Goal: Navigation & Orientation: Find specific page/section

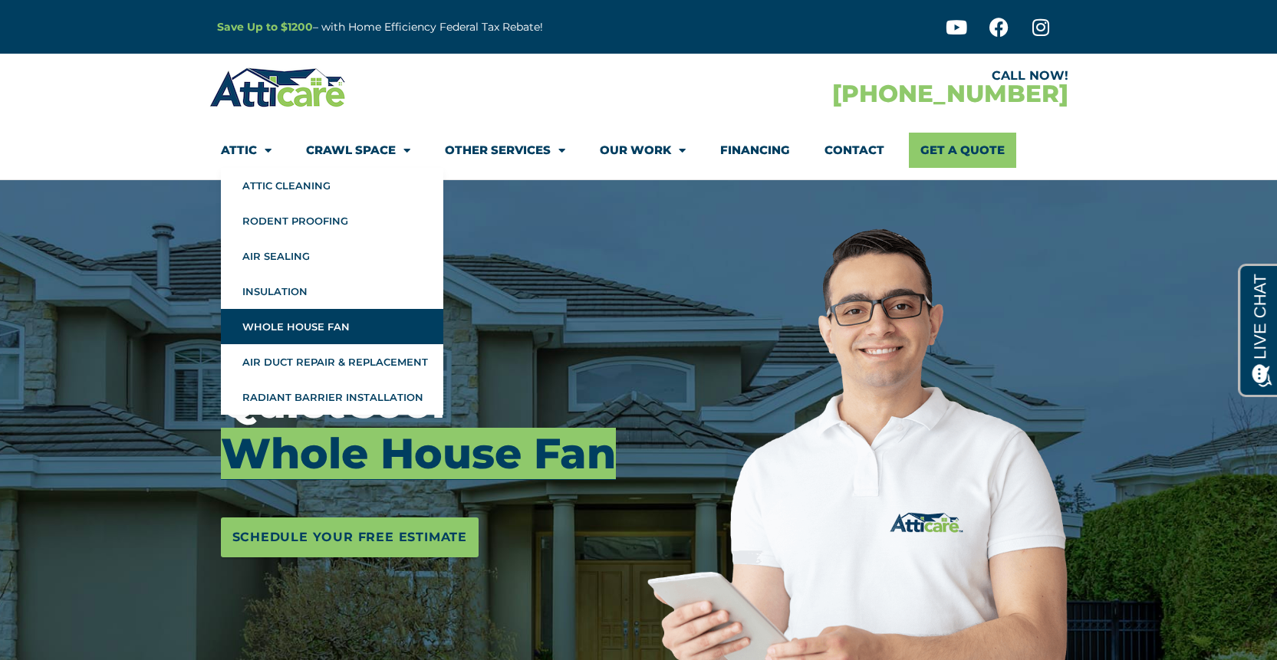
click at [251, 150] on link "Attic" at bounding box center [246, 150] width 51 height 35
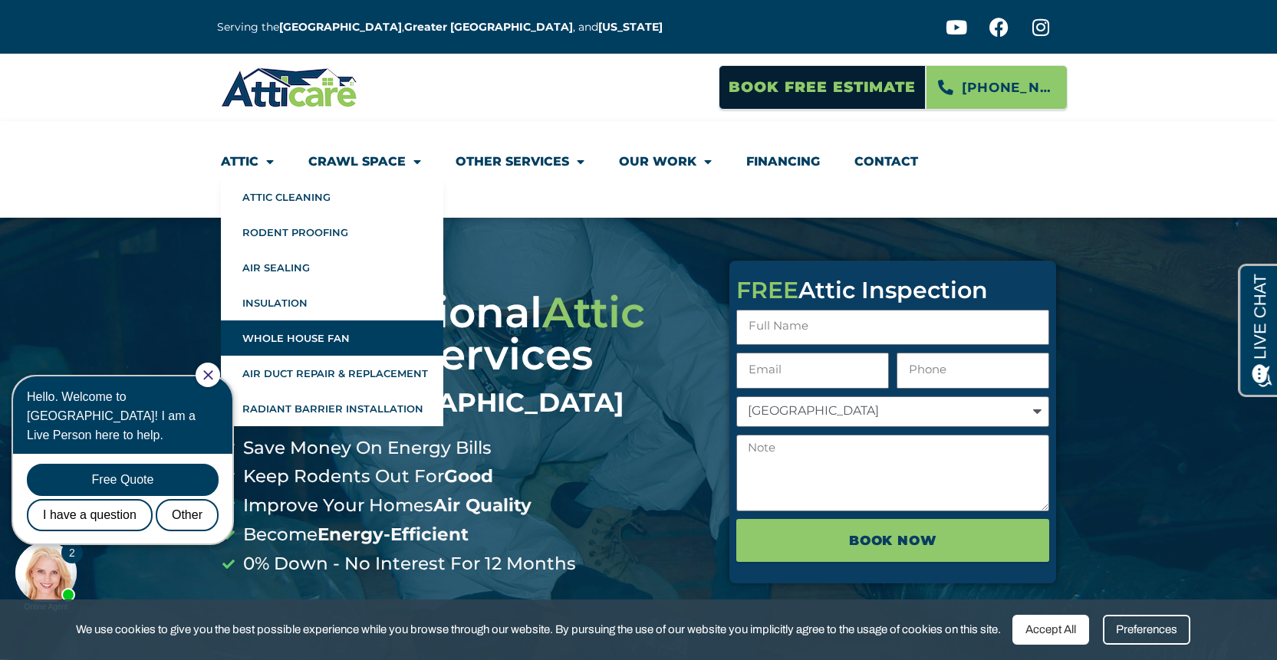
click at [269, 337] on link "Whole House Fan" at bounding box center [332, 338] width 222 height 35
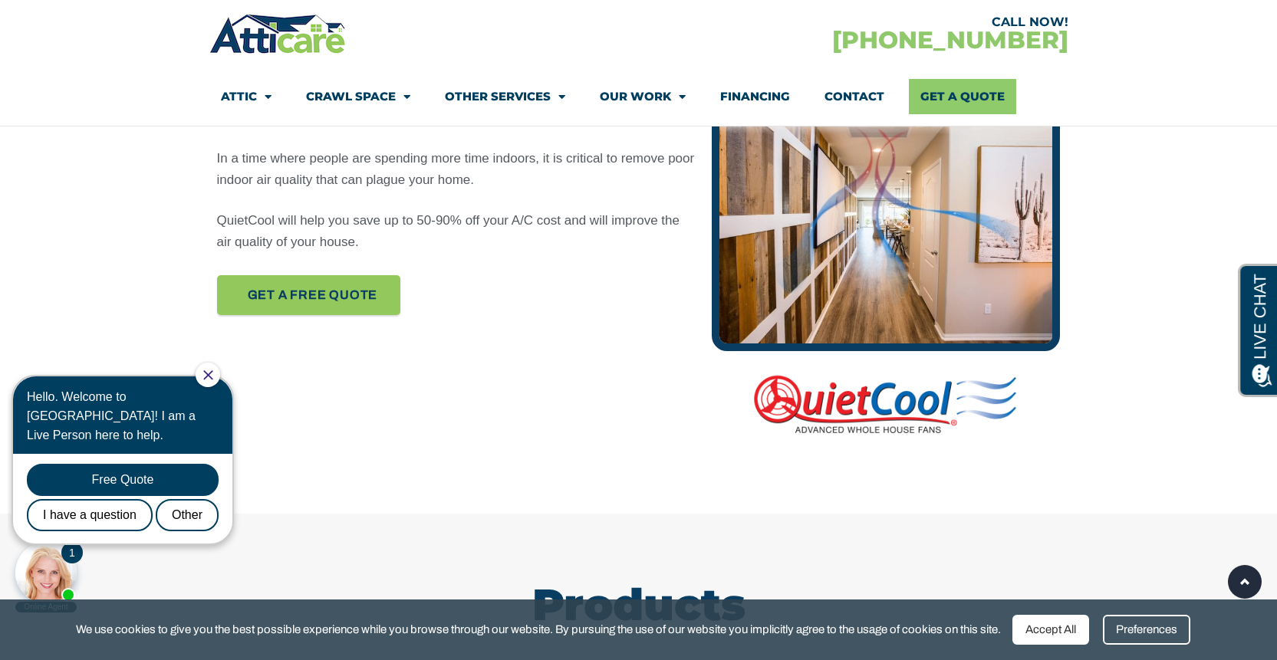
scroll to position [969, 0]
